Goal: Task Accomplishment & Management: Manage account settings

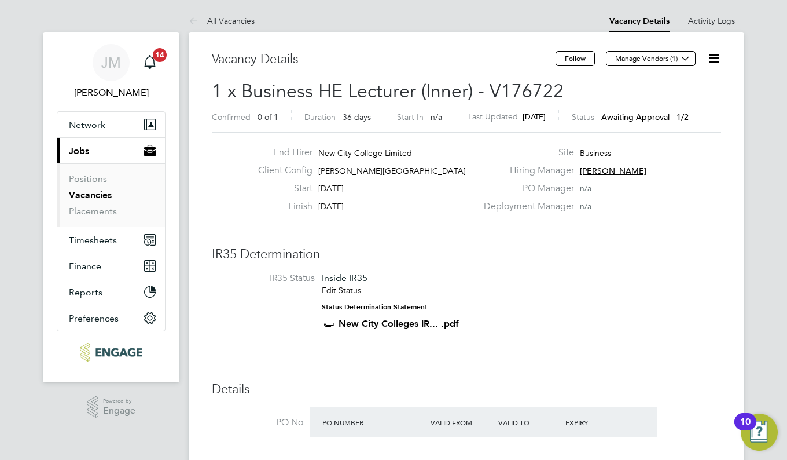
click at [658, 117] on span "Awaiting approval - 1/2" at bounding box center [645, 117] width 87 height 10
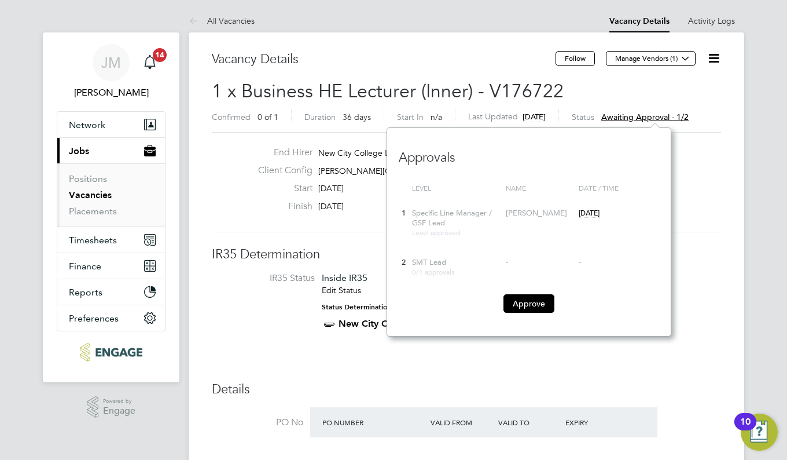
scroll to position [208, 284]
click at [536, 300] on button "Approve" at bounding box center [529, 303] width 51 height 19
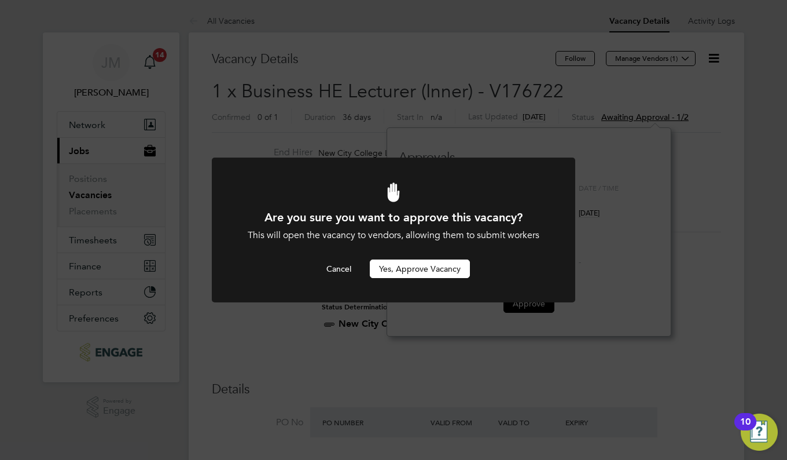
click at [450, 272] on button "Yes, Approve Vacancy" at bounding box center [420, 268] width 100 height 19
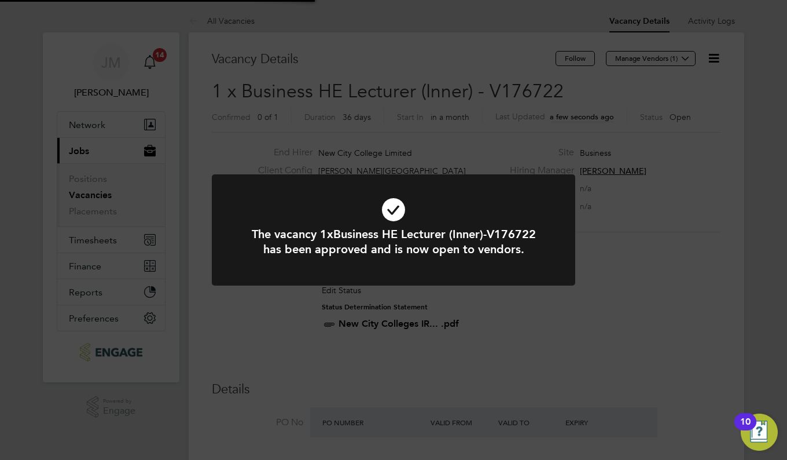
scroll to position [34, 101]
click at [450, 272] on div at bounding box center [394, 229] width 364 height 111
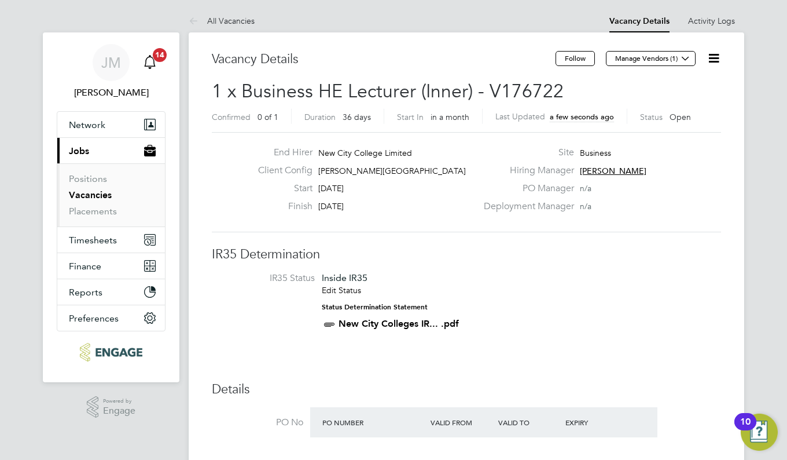
click at [159, 54] on span "14" at bounding box center [160, 55] width 14 height 14
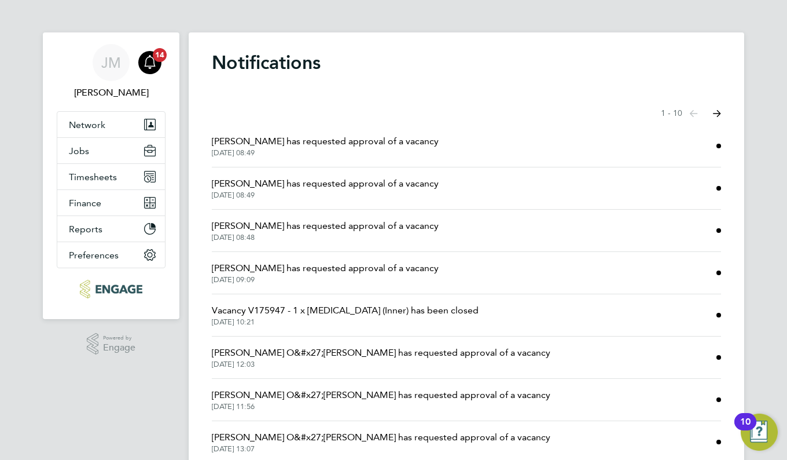
click at [401, 140] on span "[PERSON_NAME] has requested approval of a vacancy" at bounding box center [325, 141] width 227 height 14
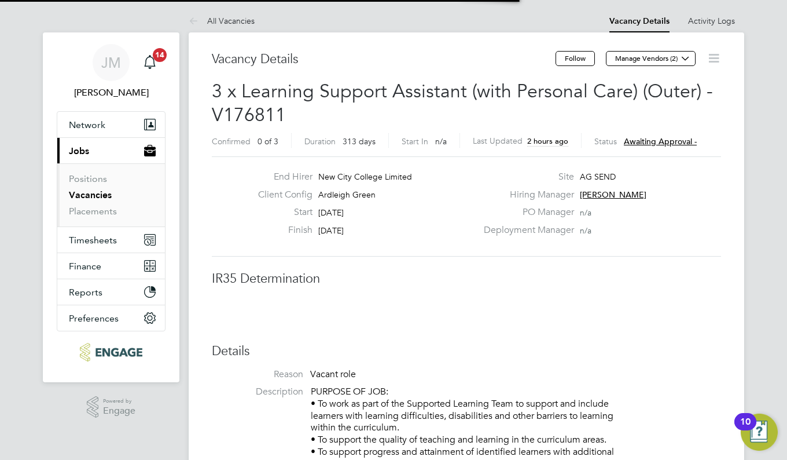
scroll to position [34, 101]
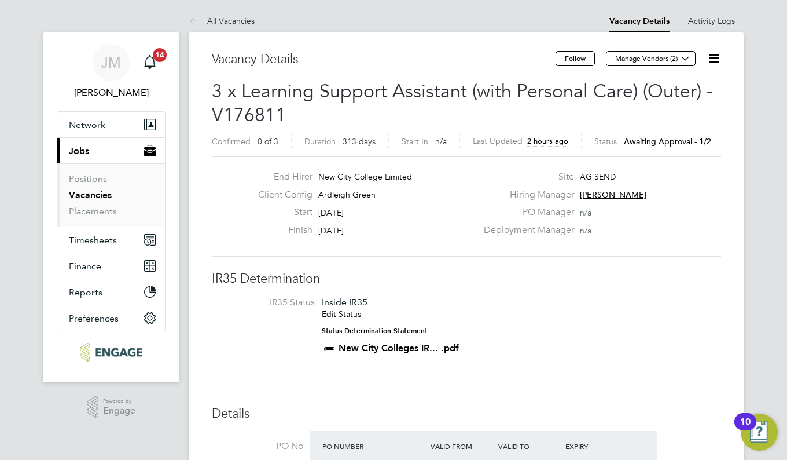
click at [663, 138] on span "Awaiting approval - 1/2" at bounding box center [667, 141] width 87 height 10
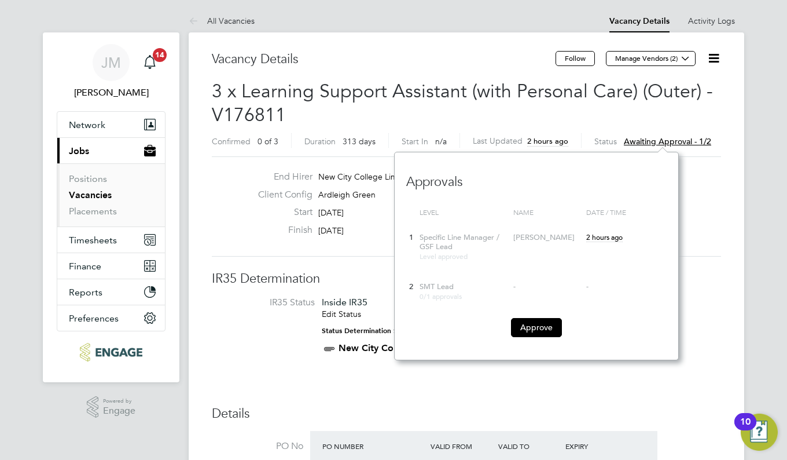
scroll to position [0, 0]
click at [545, 325] on button "Approve" at bounding box center [536, 327] width 51 height 19
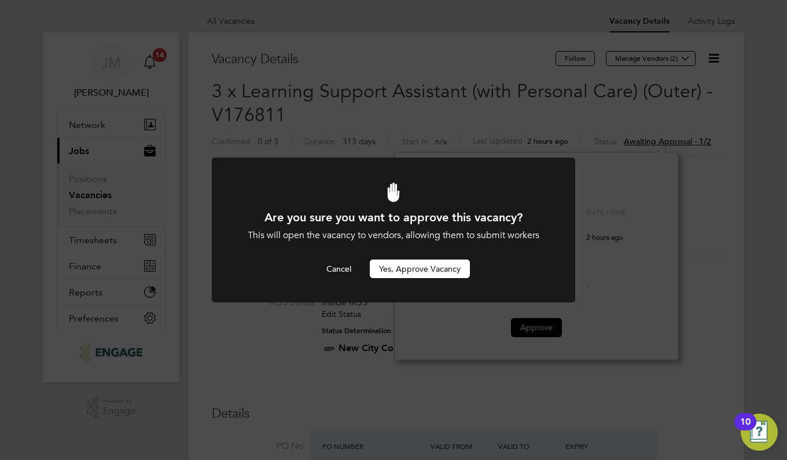
click at [441, 268] on button "Yes, Approve Vacancy" at bounding box center [420, 268] width 100 height 19
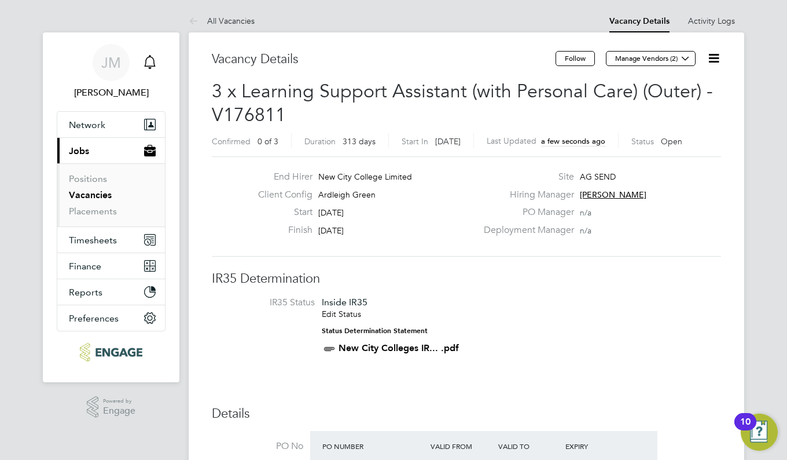
click at [147, 63] on icon "Main navigation" at bounding box center [150, 62] width 14 height 14
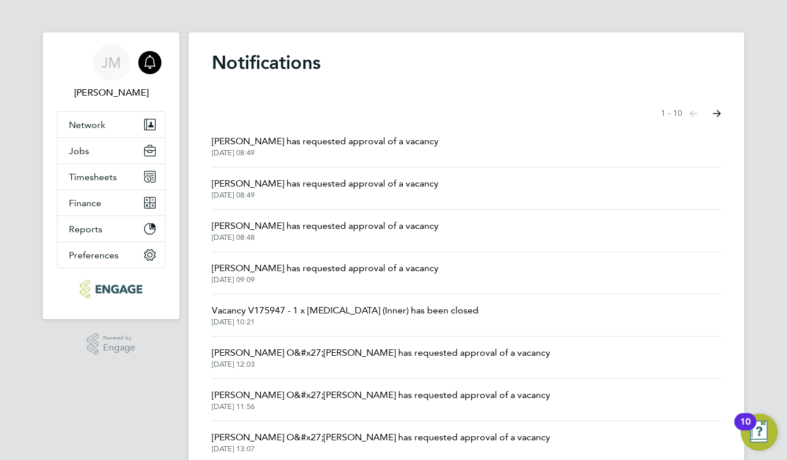
click at [380, 189] on span "[PERSON_NAME] has requested approval of a vacancy" at bounding box center [325, 184] width 227 height 14
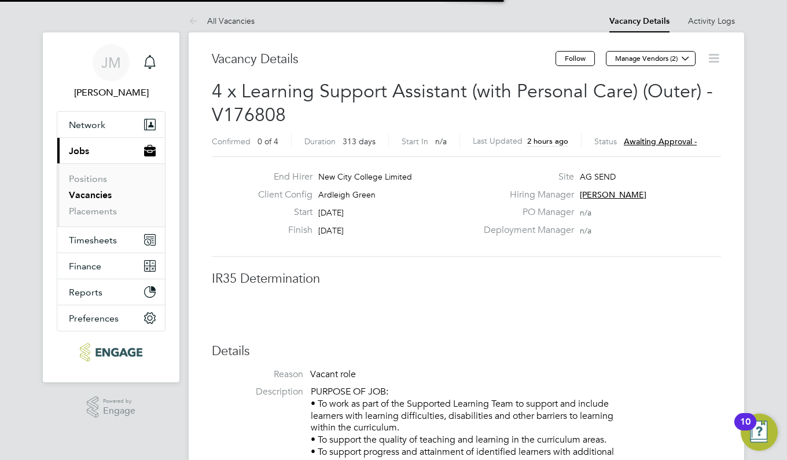
scroll to position [6, 6]
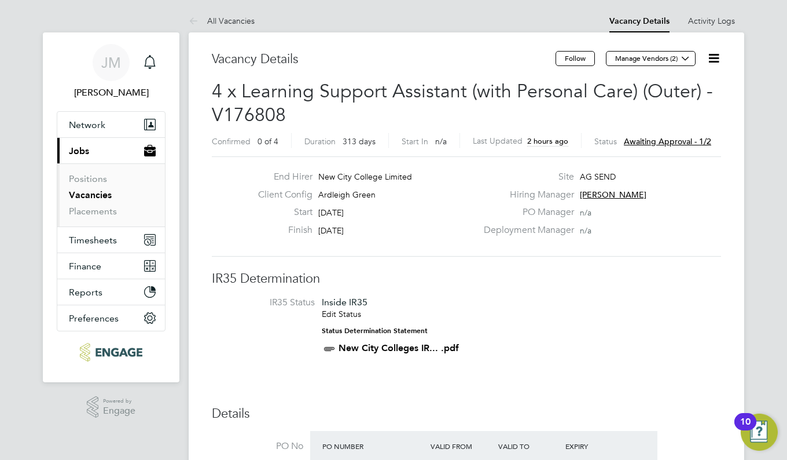
click at [650, 138] on span "Awaiting approval - 1/2" at bounding box center [667, 141] width 87 height 10
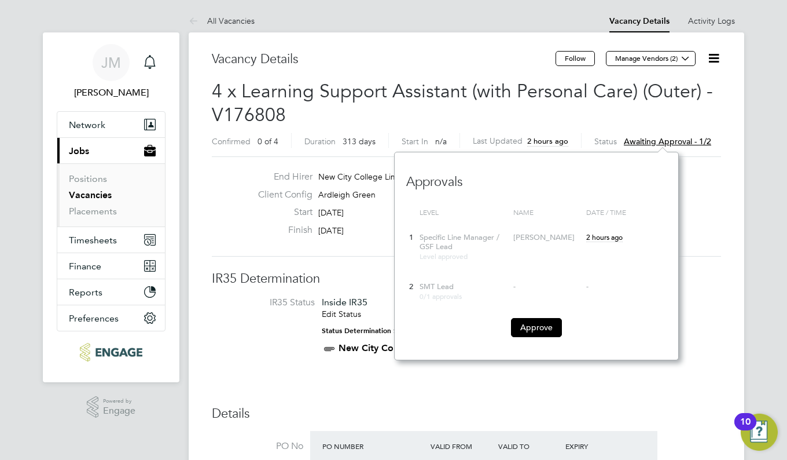
scroll to position [10, 88]
click at [534, 332] on button "Approve" at bounding box center [536, 327] width 51 height 19
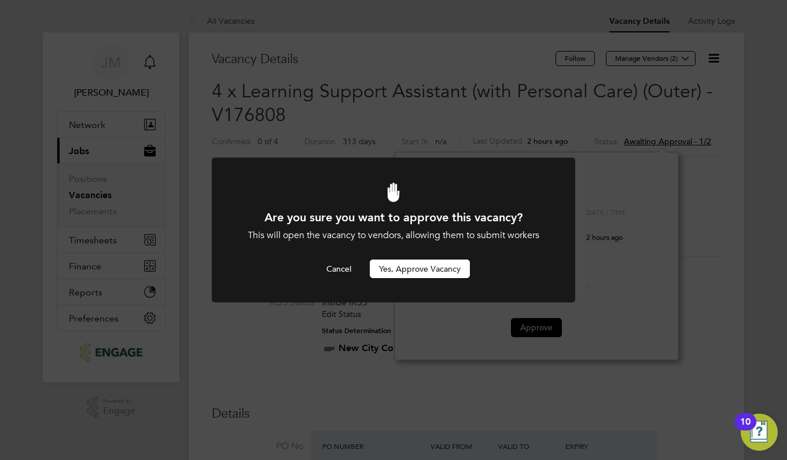
click at [443, 271] on button "Yes, Approve Vacancy" at bounding box center [420, 268] width 100 height 19
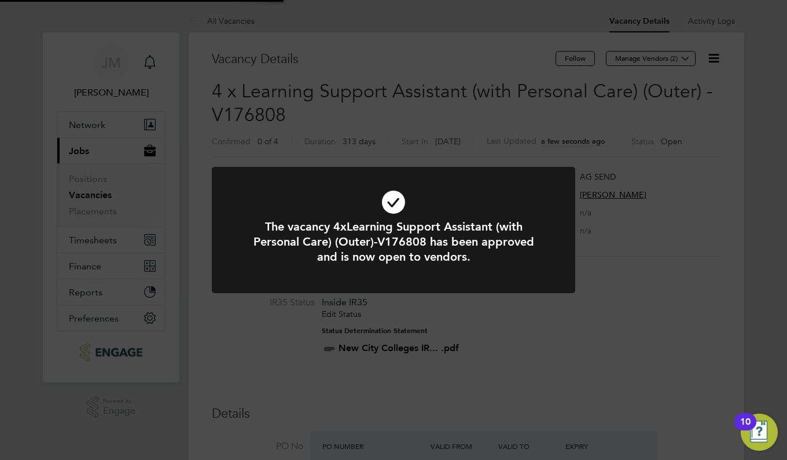
scroll to position [34, 101]
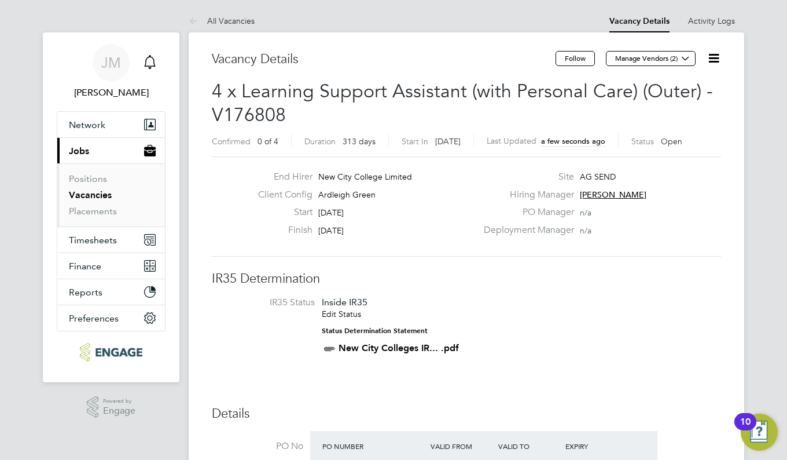
click at [151, 62] on icon "Main navigation" at bounding box center [150, 62] width 14 height 14
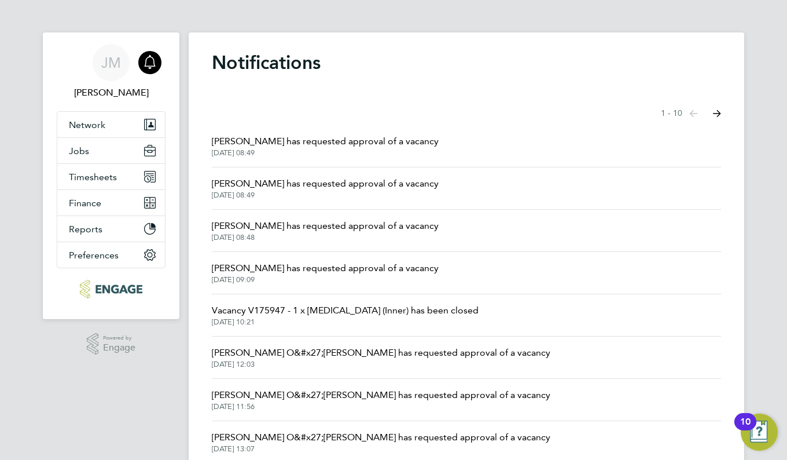
click at [282, 233] on span "[DATE] 08:48" at bounding box center [325, 237] width 227 height 9
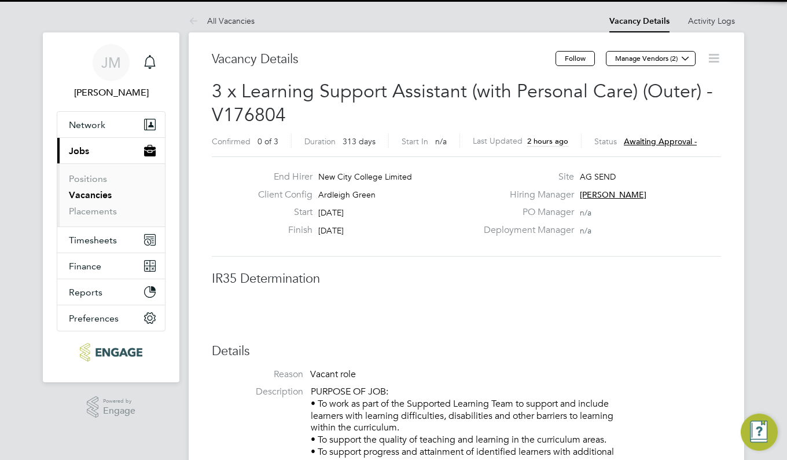
scroll to position [34, 101]
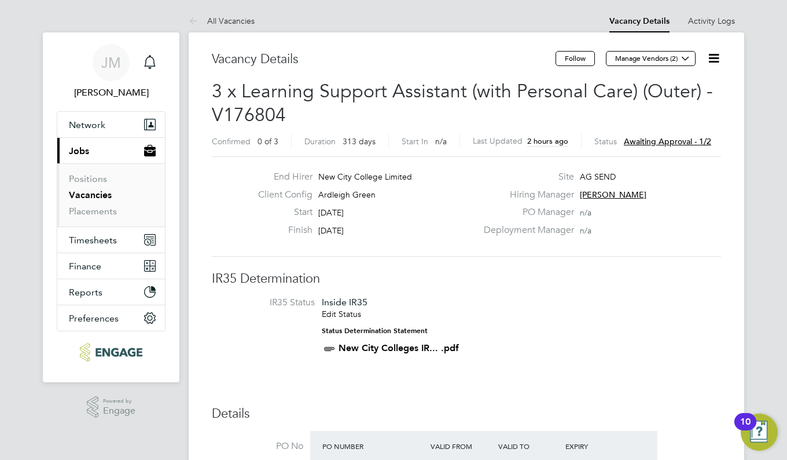
click at [680, 136] on span "Awaiting approval - 1/2" at bounding box center [667, 141] width 87 height 10
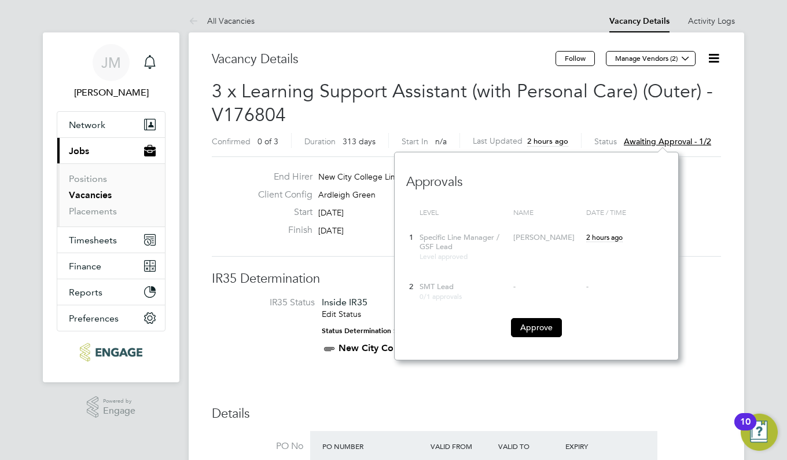
scroll to position [10, 88]
click at [540, 335] on button "Approve" at bounding box center [536, 327] width 51 height 19
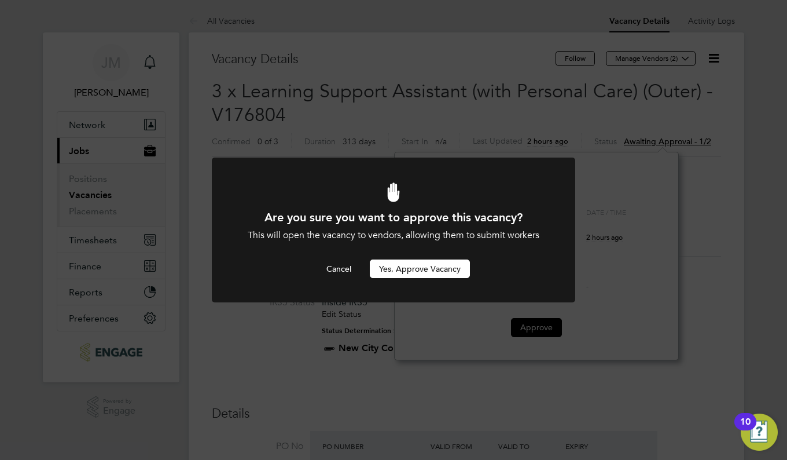
click at [437, 262] on button "Yes, Approve Vacancy" at bounding box center [420, 268] width 100 height 19
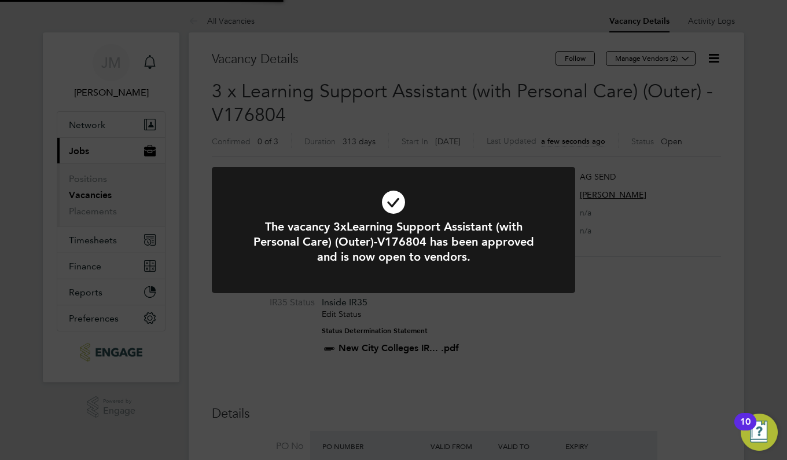
scroll to position [34, 101]
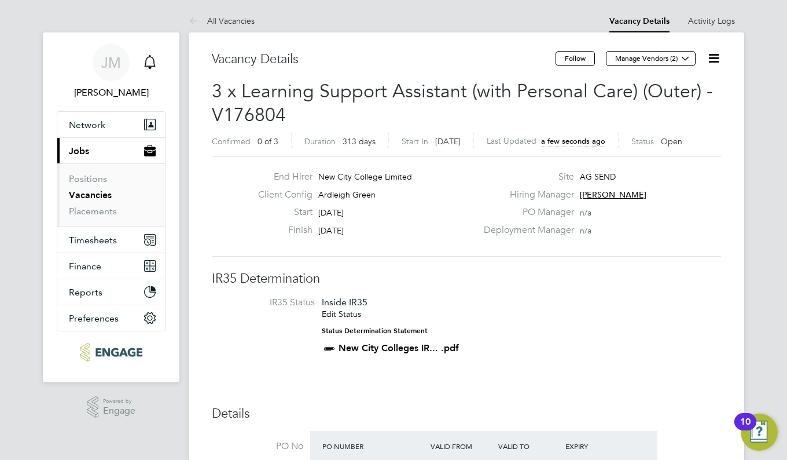
click at [147, 62] on icon "Main navigation" at bounding box center [150, 62] width 14 height 14
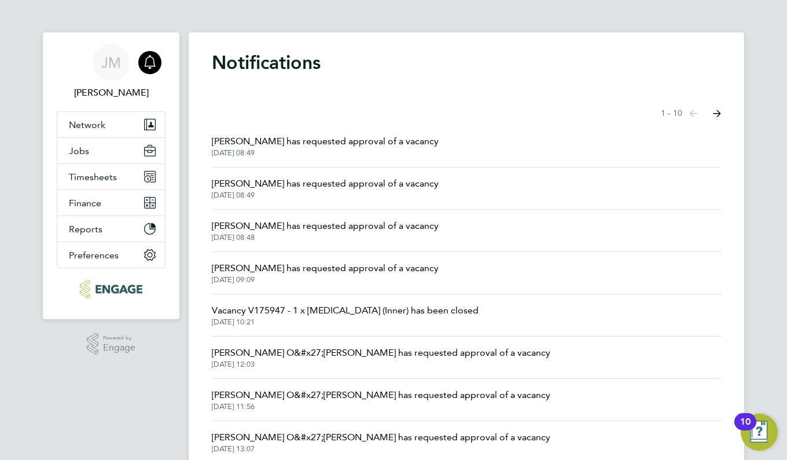
click at [369, 280] on span "[DATE] 09:09" at bounding box center [325, 279] width 227 height 9
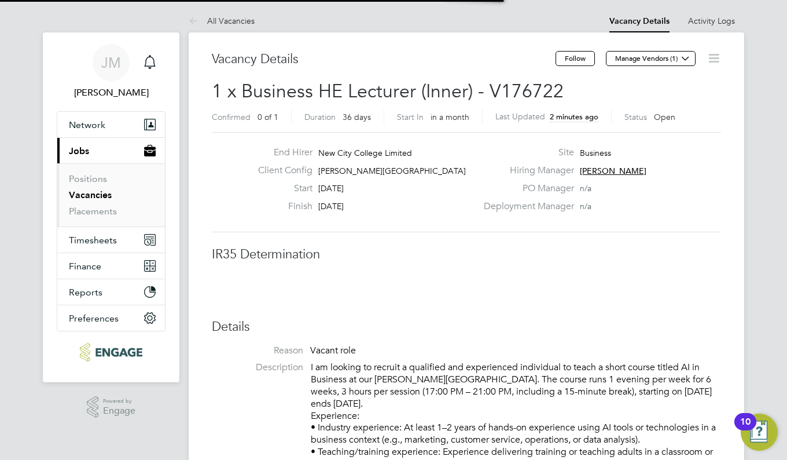
scroll to position [18, 229]
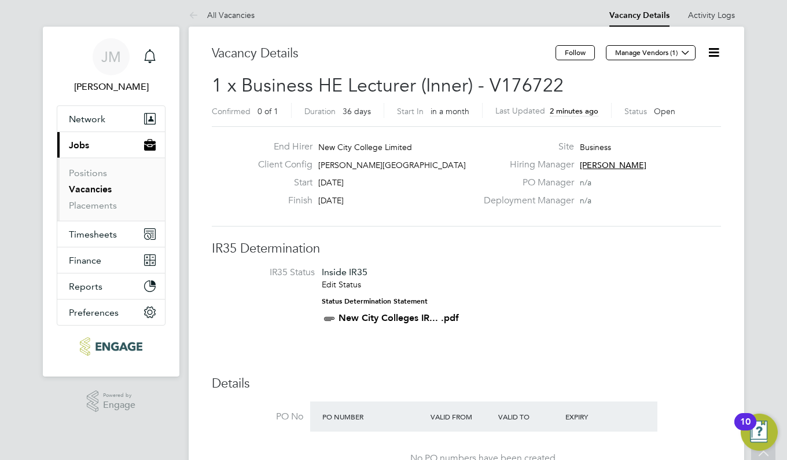
scroll to position [5, 0]
click at [153, 60] on icon "Main navigation" at bounding box center [150, 57] width 14 height 14
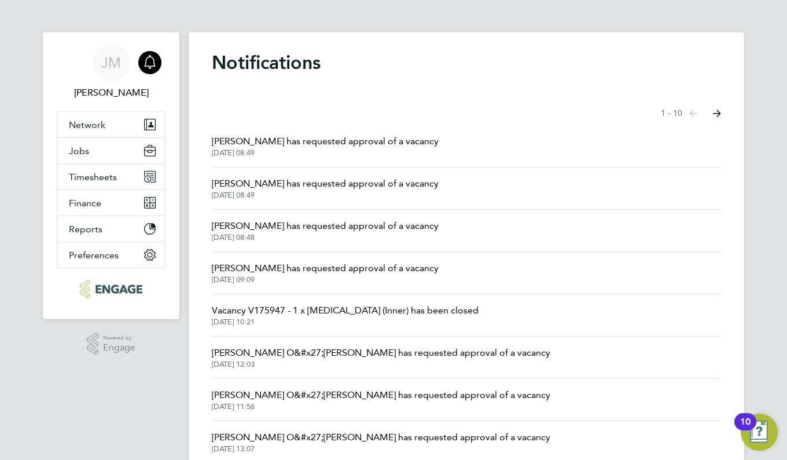
click at [335, 366] on span "[DATE] 12:03" at bounding box center [381, 364] width 339 height 9
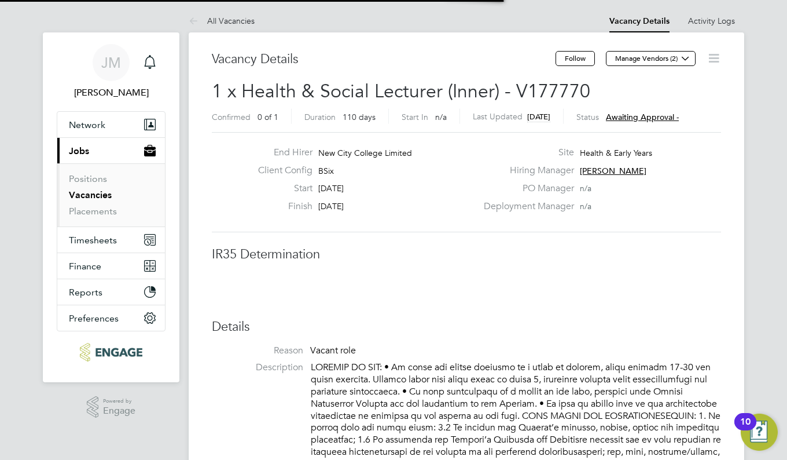
scroll to position [6, 6]
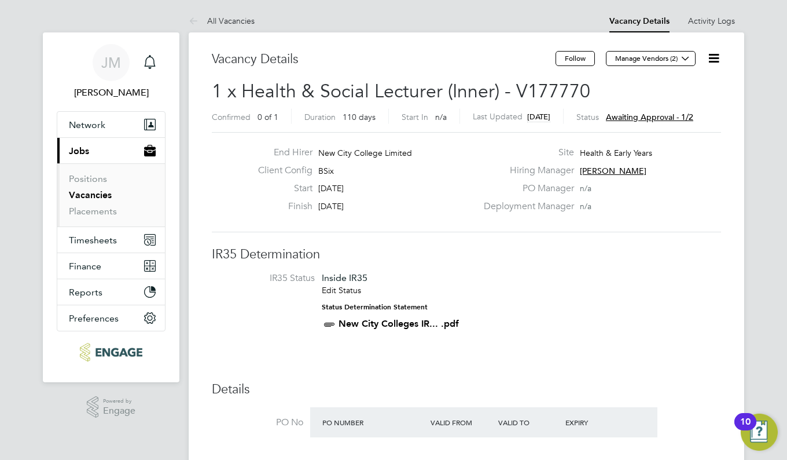
click at [608, 171] on span "[PERSON_NAME]" at bounding box center [613, 171] width 67 height 10
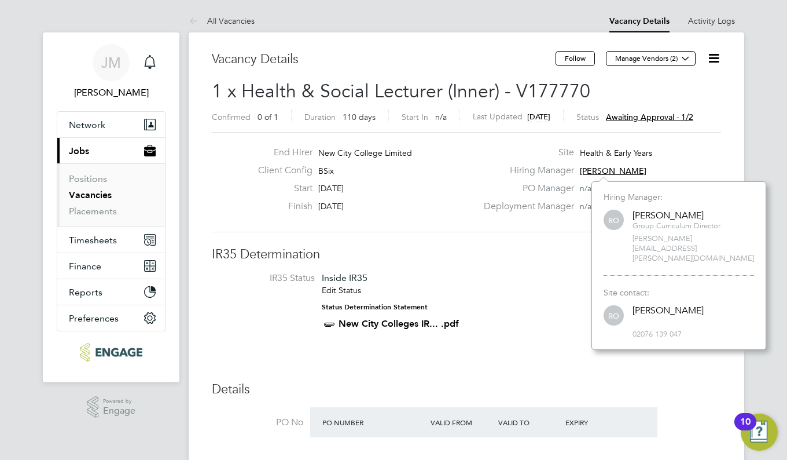
click at [654, 115] on span "Awaiting approval - 1/2" at bounding box center [649, 117] width 87 height 10
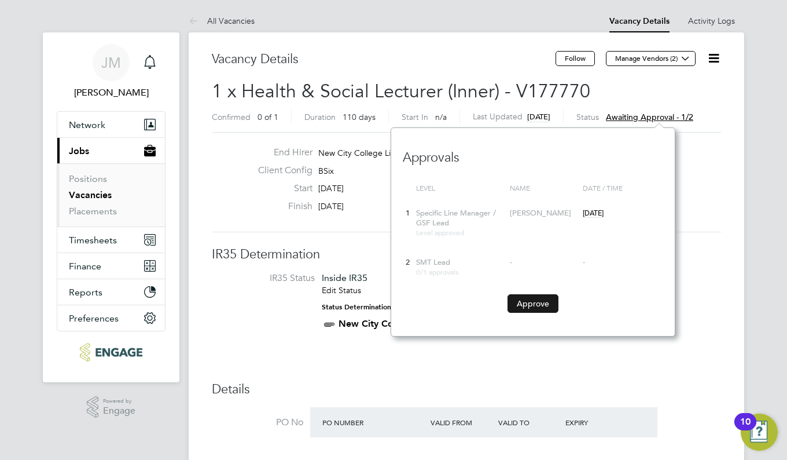
click at [540, 304] on button "Approve" at bounding box center [533, 303] width 51 height 19
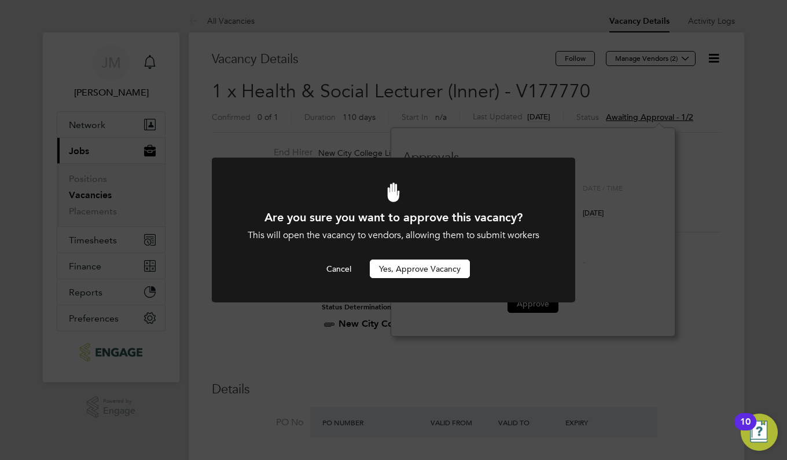
click at [434, 269] on button "Yes, Approve Vacancy" at bounding box center [420, 268] width 100 height 19
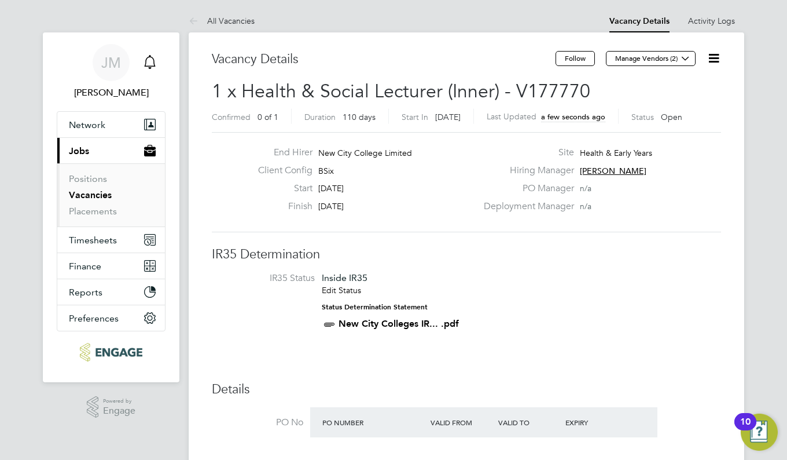
click at [149, 63] on icon "Main navigation" at bounding box center [150, 62] width 14 height 14
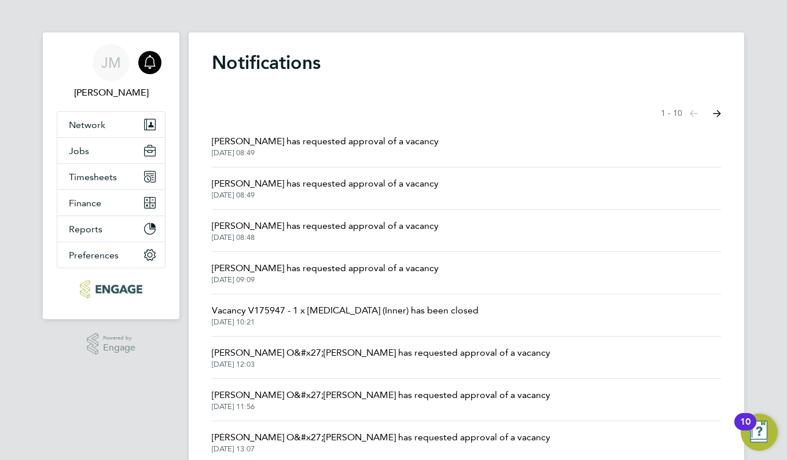
click at [275, 409] on span "[DATE] 11:56" at bounding box center [381, 406] width 339 height 9
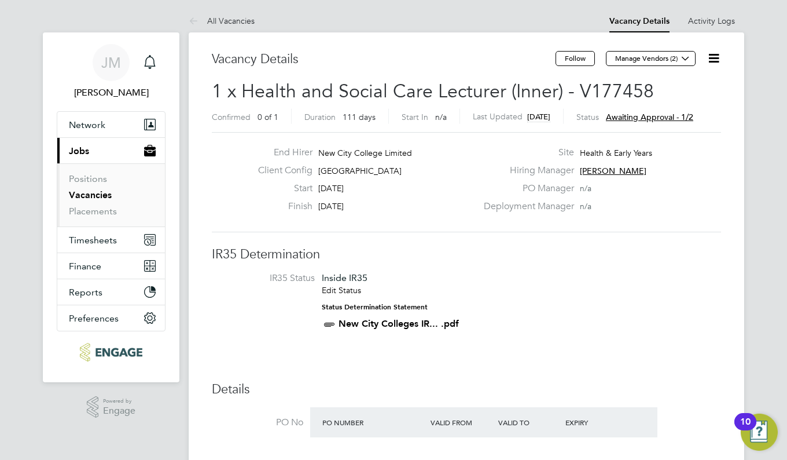
click at [669, 113] on span "Awaiting approval - 1/2" at bounding box center [649, 117] width 87 height 10
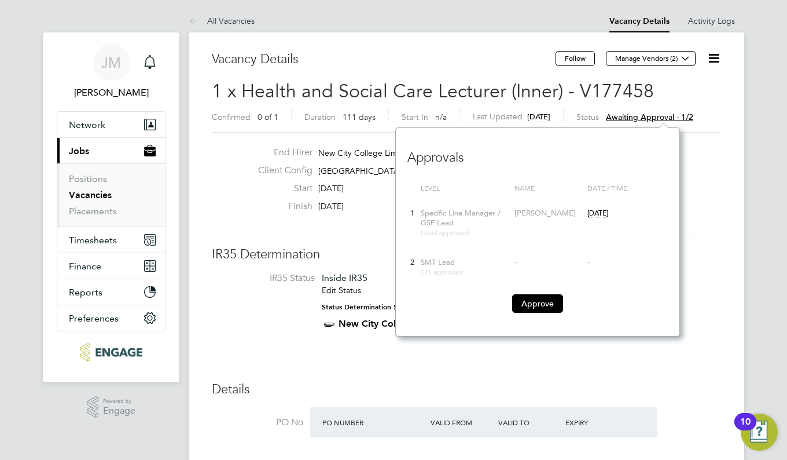
click at [552, 292] on div "2 SMT Lead 0/1 approvals - - Approve" at bounding box center [538, 289] width 261 height 74
click at [552, 299] on button "Approve" at bounding box center [537, 303] width 51 height 19
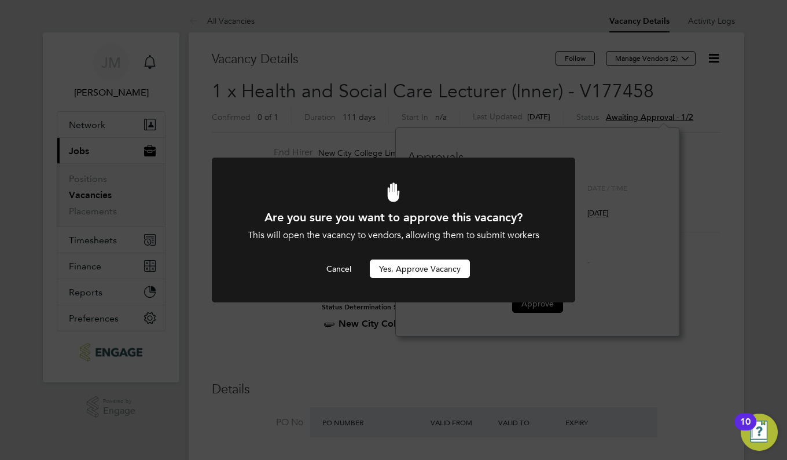
click at [430, 265] on button "Yes, Approve Vacancy" at bounding box center [420, 268] width 100 height 19
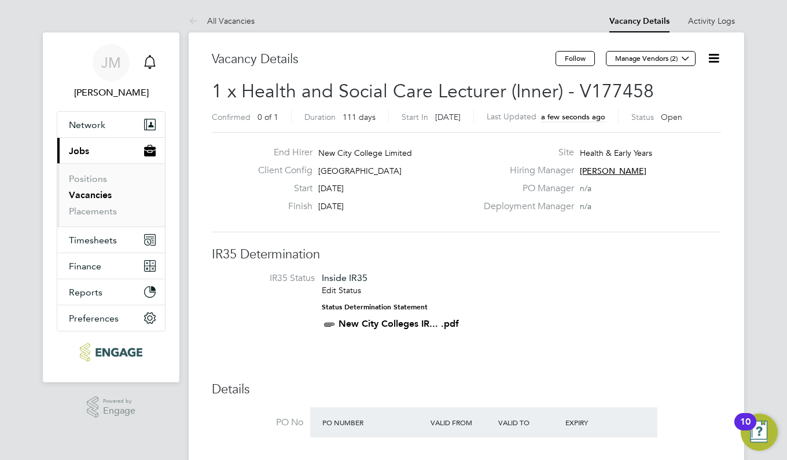
click at [155, 61] on icon "Main navigation" at bounding box center [150, 62] width 14 height 14
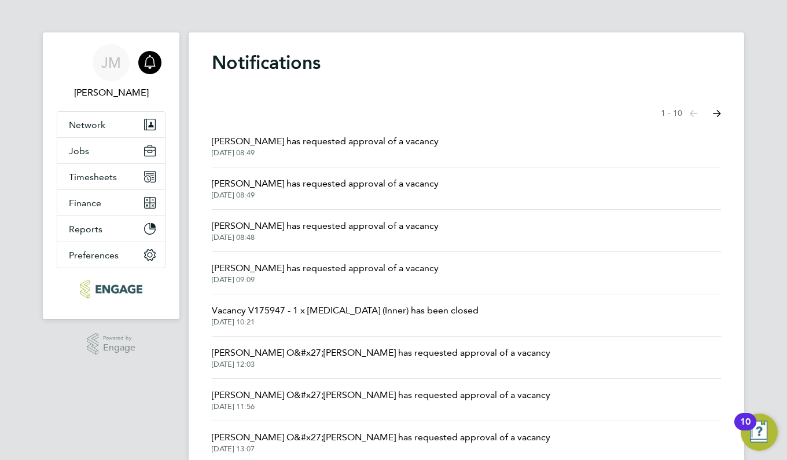
click at [370, 441] on span "[PERSON_NAME] O&#x27;[PERSON_NAME] has requested approval of a vacancy" at bounding box center [381, 437] width 339 height 14
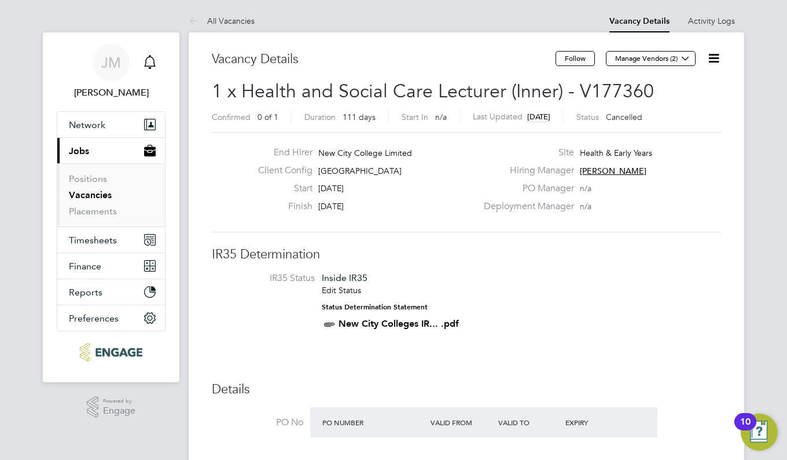
click at [146, 65] on icon "Main navigation" at bounding box center [150, 62] width 14 height 14
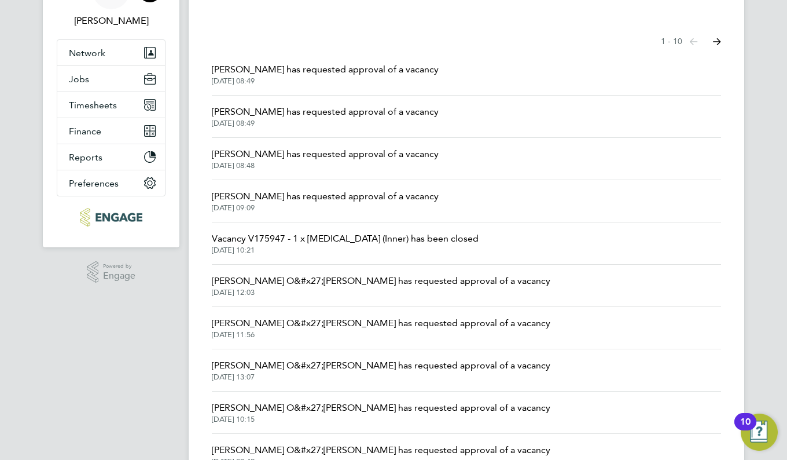
click at [369, 411] on span "[PERSON_NAME] O&#x27;[PERSON_NAME] has requested approval of a vacancy" at bounding box center [381, 408] width 339 height 14
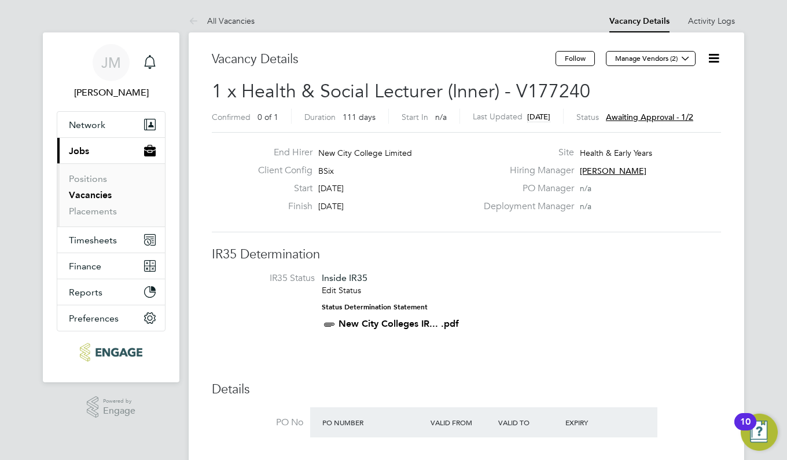
click at [651, 115] on span "Awaiting approval - 1/2" at bounding box center [649, 117] width 87 height 10
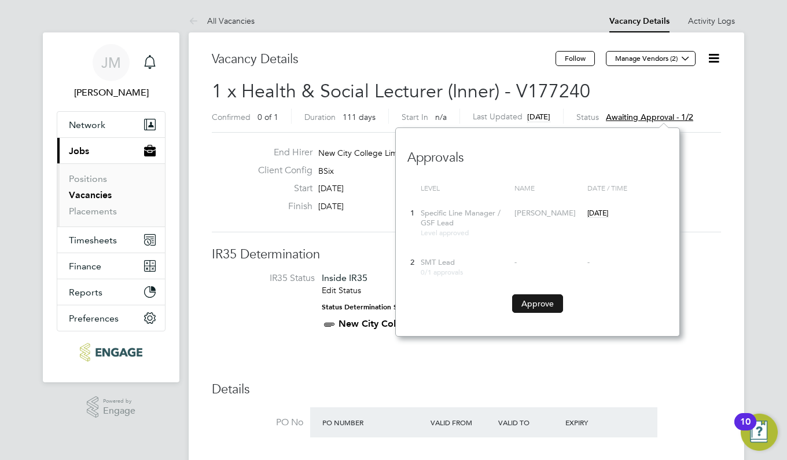
click at [536, 302] on button "Approve" at bounding box center [537, 303] width 51 height 19
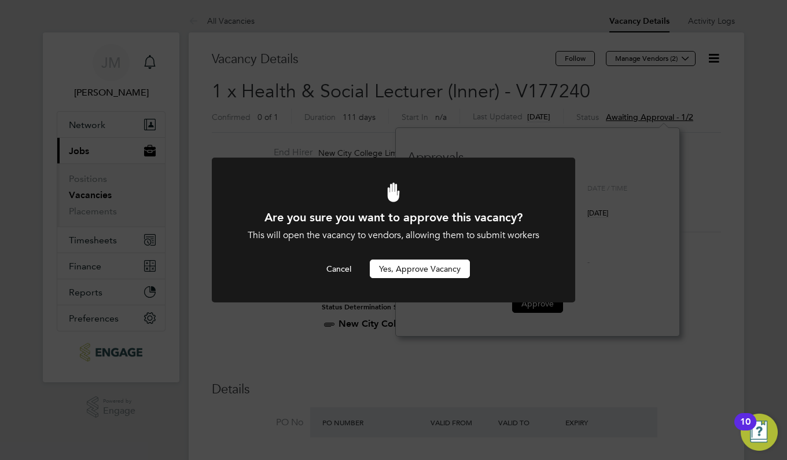
click at [434, 269] on button "Yes, Approve Vacancy" at bounding box center [420, 268] width 100 height 19
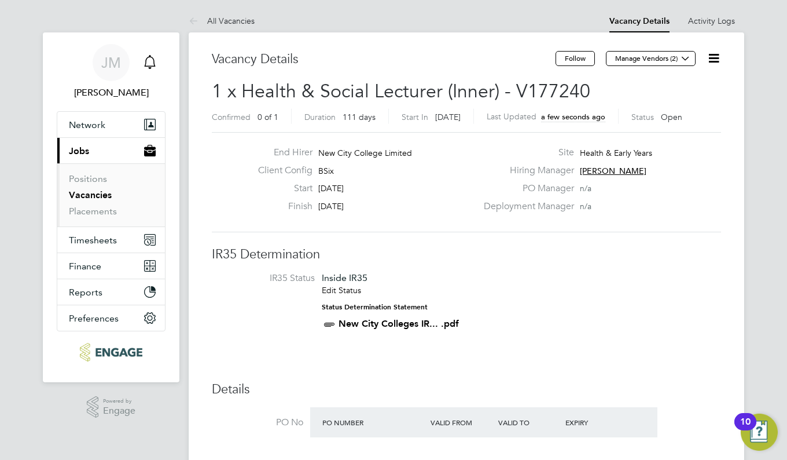
click at [145, 66] on icon "Main navigation" at bounding box center [149, 61] width 11 height 12
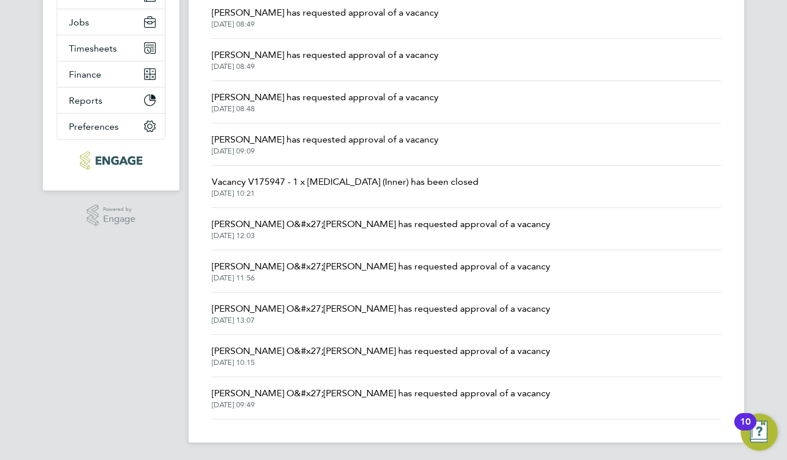
click at [364, 315] on span "[PERSON_NAME] O&#x27;[PERSON_NAME] has requested approval of a vacancy" at bounding box center [381, 309] width 339 height 14
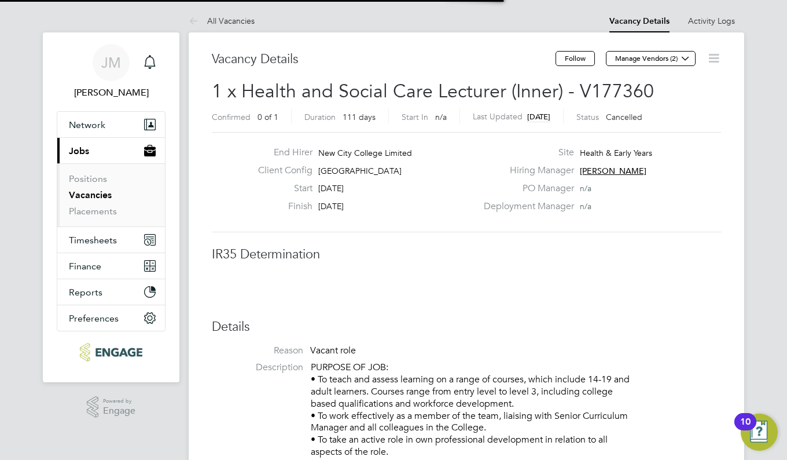
scroll to position [6, 6]
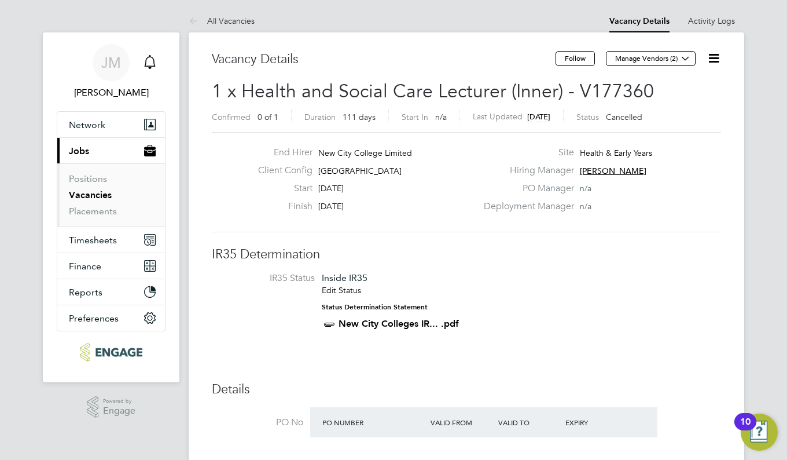
click at [149, 64] on icon "Main navigation" at bounding box center [150, 62] width 14 height 14
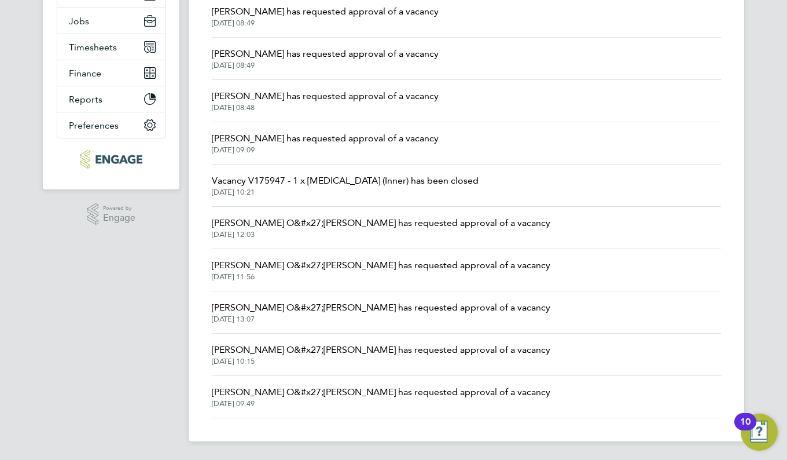
click at [279, 399] on span "[DATE] 09:49" at bounding box center [381, 403] width 339 height 9
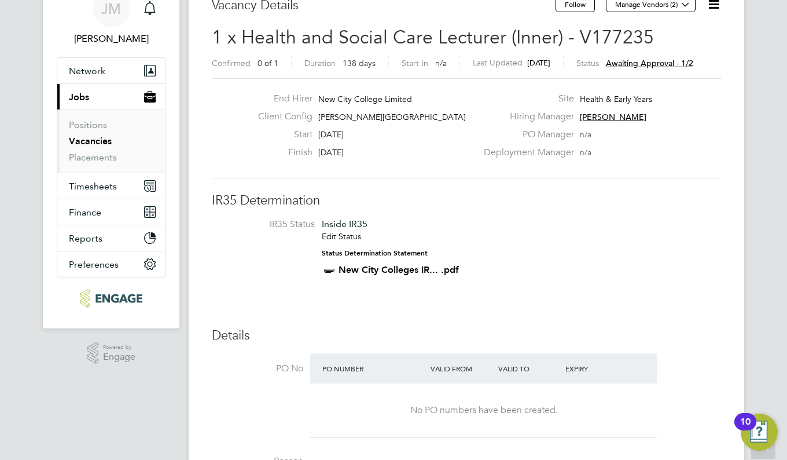
click at [673, 64] on span "Awaiting approval - 1/2" at bounding box center [649, 63] width 87 height 10
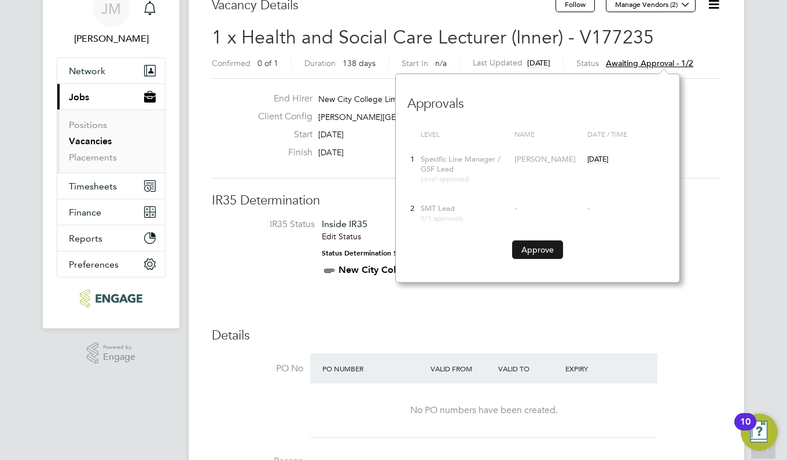
click at [539, 246] on button "Approve" at bounding box center [537, 249] width 51 height 19
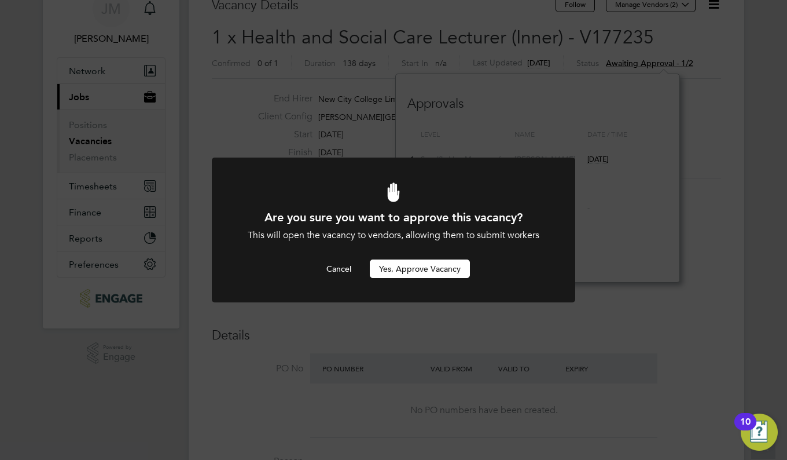
click at [448, 269] on button "Yes, Approve Vacancy" at bounding box center [420, 268] width 100 height 19
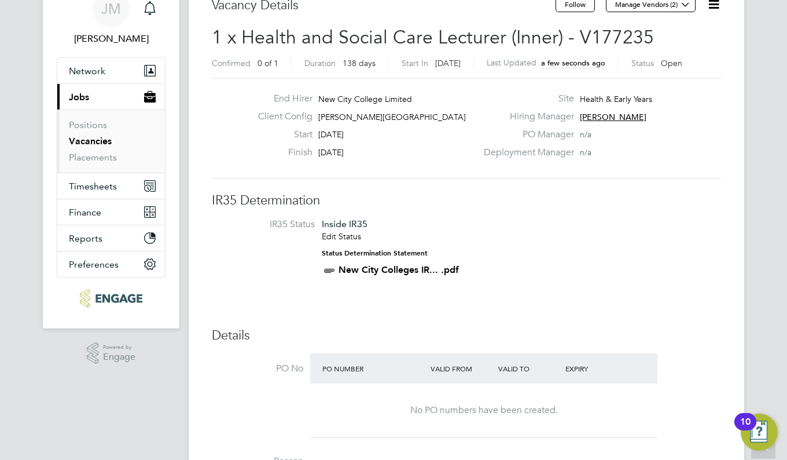
drag, startPoint x: 311, startPoint y: 325, endPoint x: 624, endPoint y: 218, distance: 329.7
click at [624, 218] on li "IR35 Status Inside IR35 Edit Status Status Determination Statement New City Col…" at bounding box center [466, 249] width 486 height 63
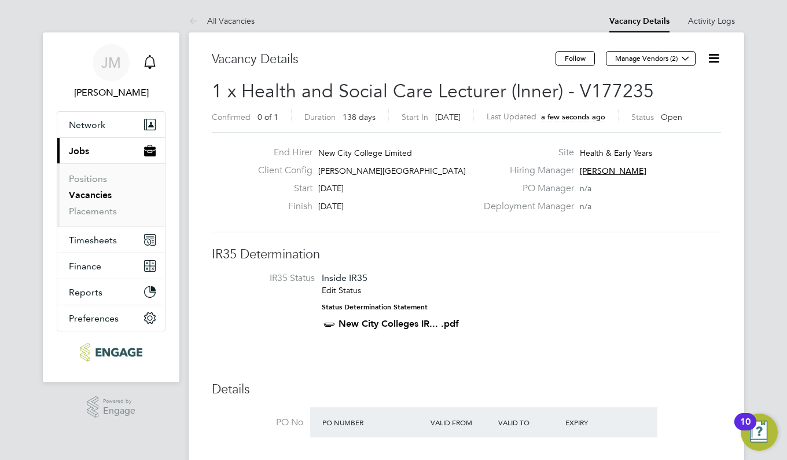
click at [150, 64] on icon "Main navigation" at bounding box center [150, 62] width 14 height 14
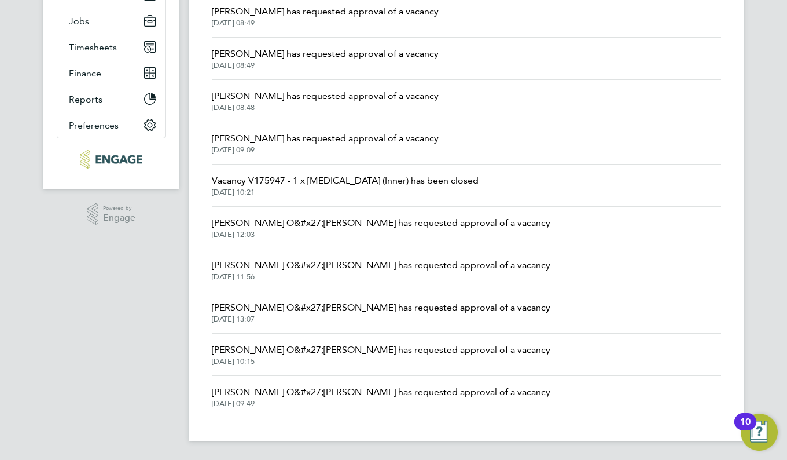
click at [295, 352] on span "[PERSON_NAME] O&#x27;[PERSON_NAME] has requested approval of a vacancy" at bounding box center [381, 350] width 339 height 14
